Goal: Navigation & Orientation: Understand site structure

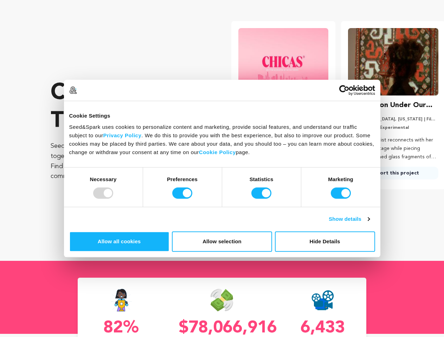
click at [113, 199] on div at bounding box center [103, 193] width 20 height 11
click at [192, 199] on input "Preferences" at bounding box center [182, 193] width 20 height 11
checkbox input "false"
click at [262, 199] on input "Statistics" at bounding box center [261, 193] width 20 height 11
checkbox input "false"
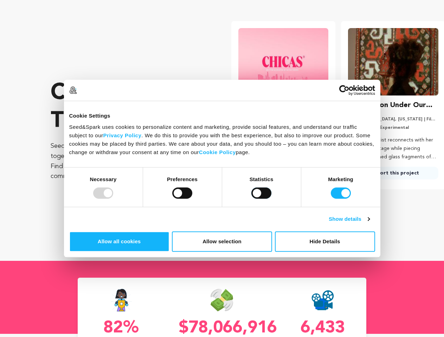
checkbox input "false"
click at [331, 199] on input "Marketing" at bounding box center [341, 193] width 20 height 11
checkbox input "false"
click at [369, 224] on link "Show details" at bounding box center [349, 219] width 41 height 8
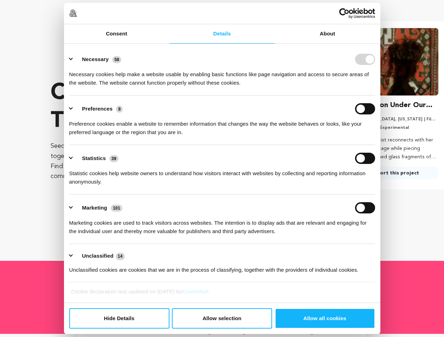
click at [378, 251] on ul "Necessary 58 Necessary cookies help make a website usable by enabling basic fun…" at bounding box center [222, 164] width 312 height 237
click at [378, 272] on ul "Necessary 58 Necessary cookies help make a website usable by enabling basic fun…" at bounding box center [222, 164] width 312 height 237
click at [388, 180] on div "The Dragon Under Our Feet [GEOGRAPHIC_DATA], [US_STATE] | Film Feature Document…" at bounding box center [393, 140] width 90 height 80
